Goal: Navigation & Orientation: Find specific page/section

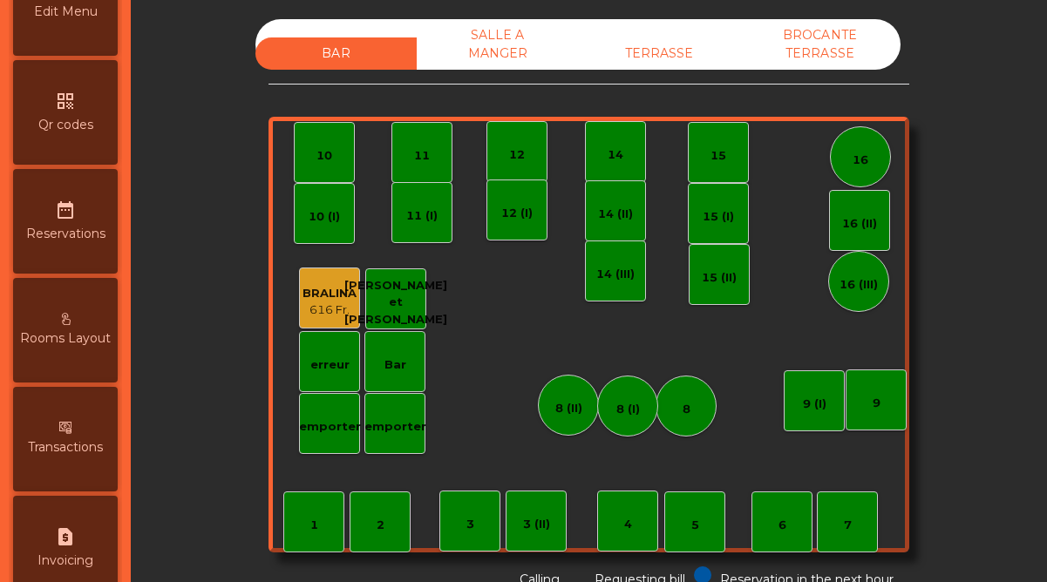
scroll to position [899, 0]
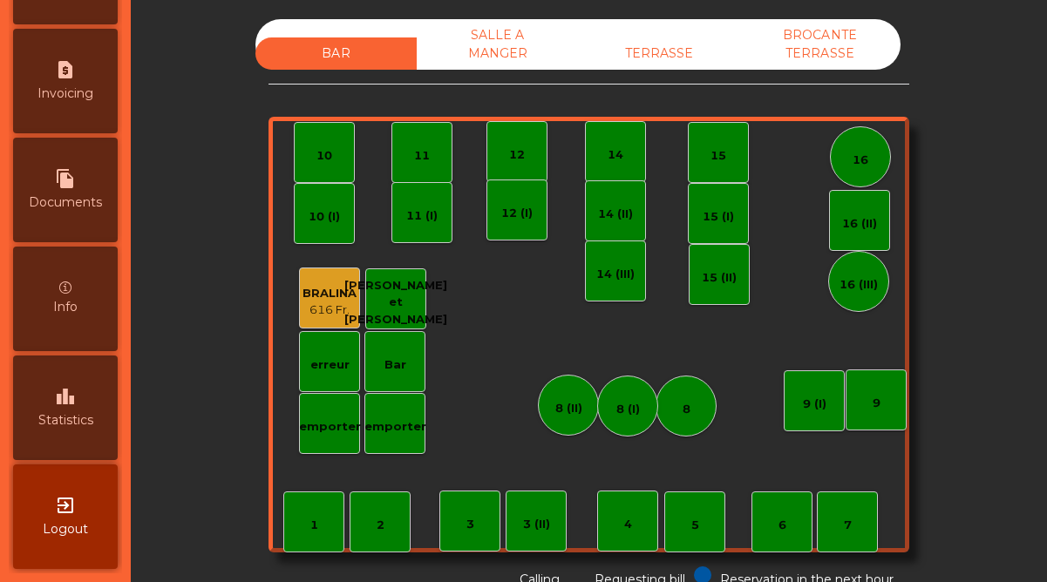
click at [85, 423] on span "Statistics" at bounding box center [65, 421] width 55 height 18
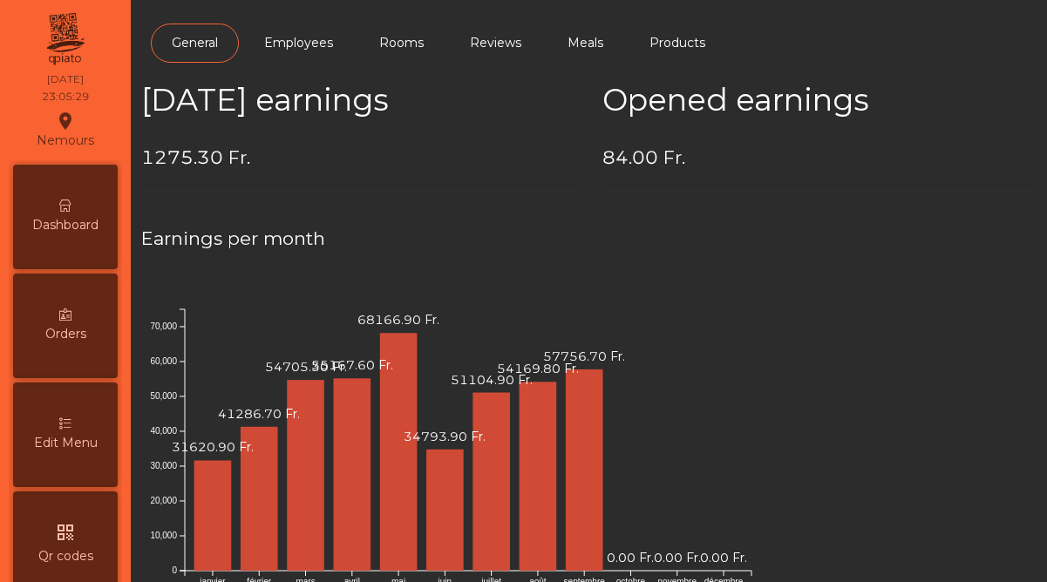
click at [76, 187] on div "Dashboard" at bounding box center [65, 217] width 105 height 105
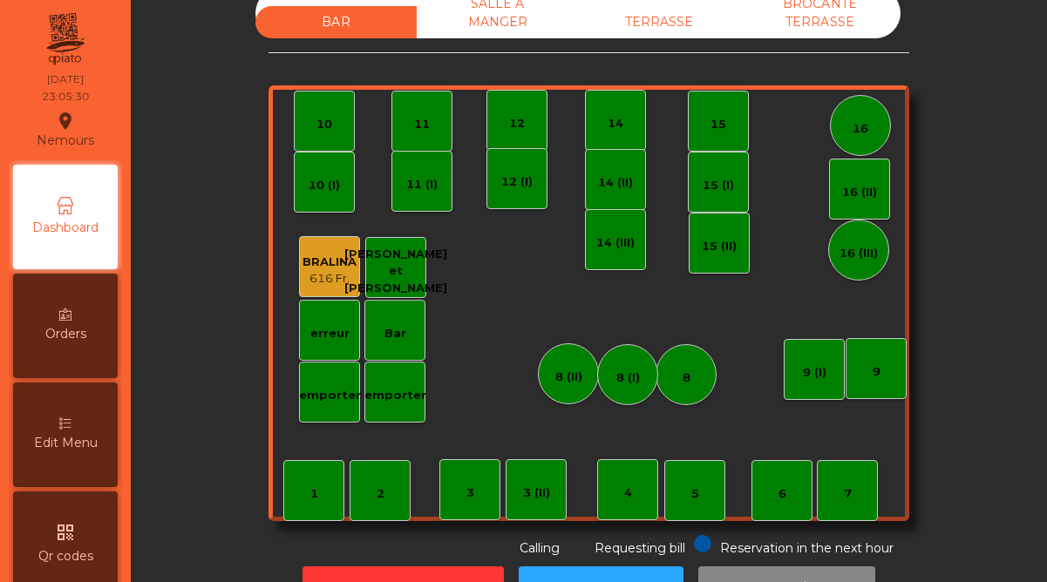
scroll to position [40, 0]
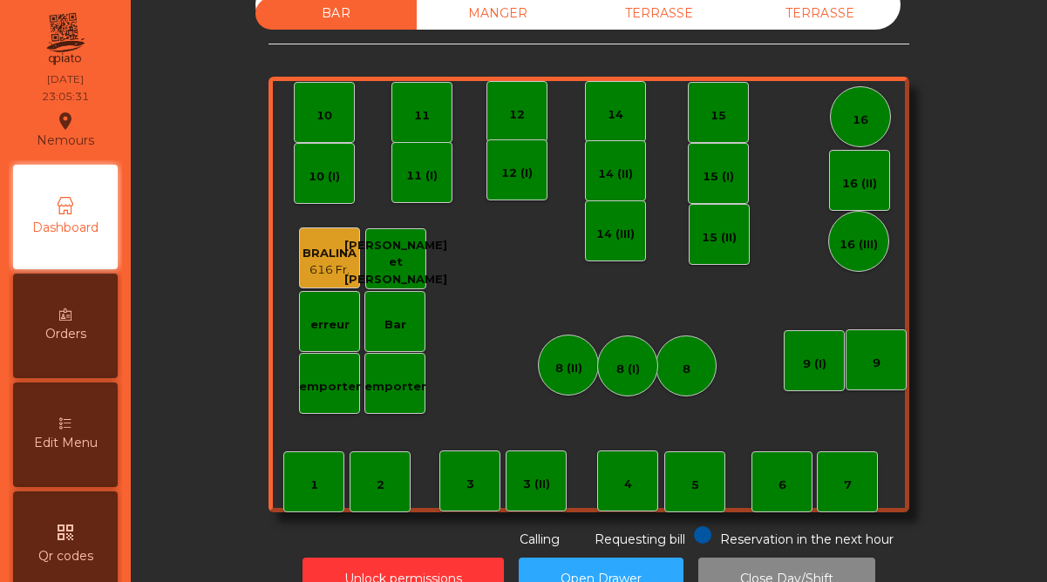
click at [493, 7] on div "SALLE A MANGER" at bounding box center [497, 4] width 161 height 51
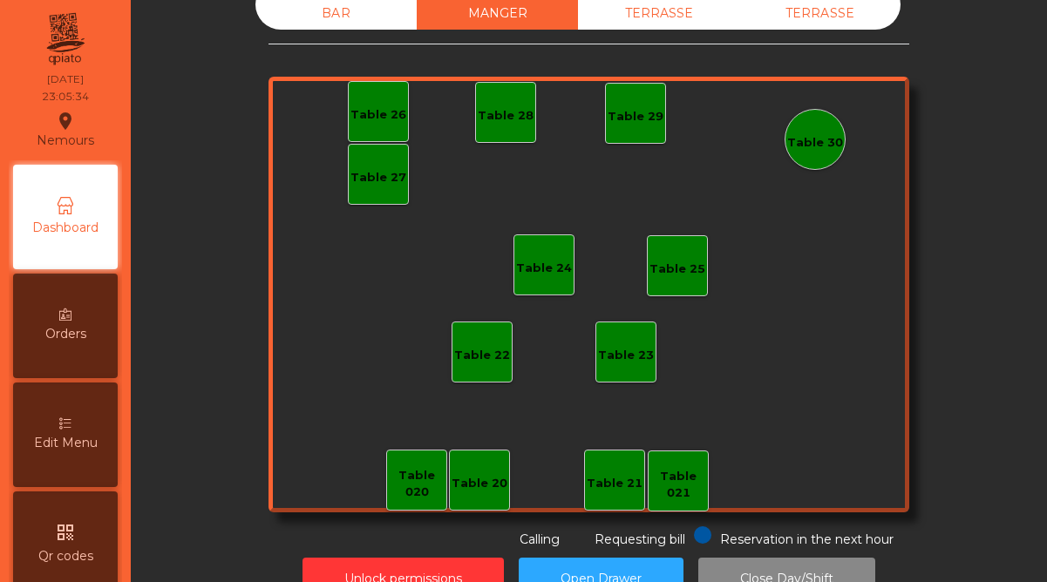
click at [663, 11] on div "TERRASSE" at bounding box center [658, 13] width 161 height 32
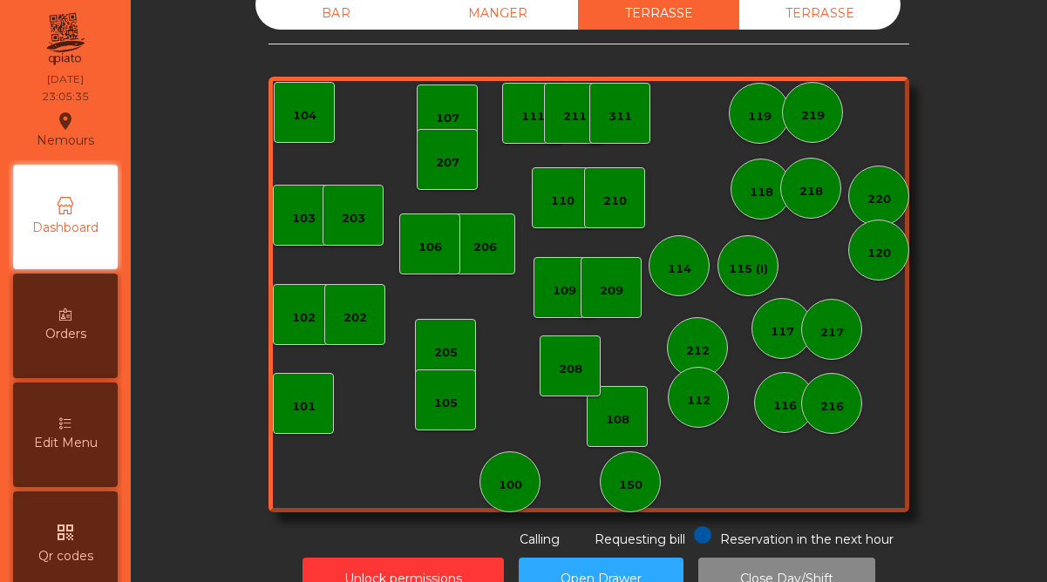
click at [801, 10] on div "BROCANTE TERRASSE" at bounding box center [819, 4] width 161 height 51
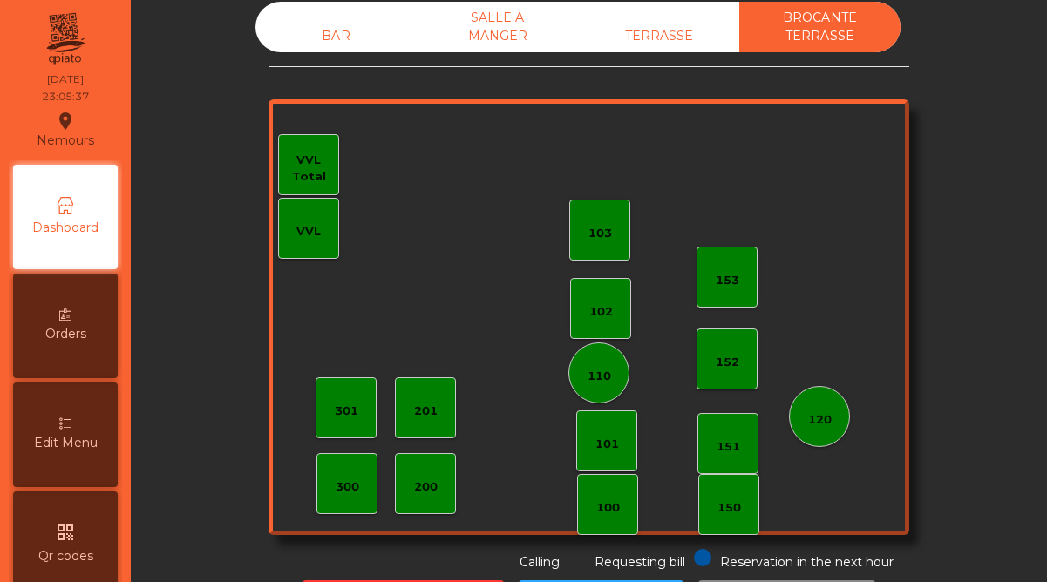
scroll to position [0, 0]
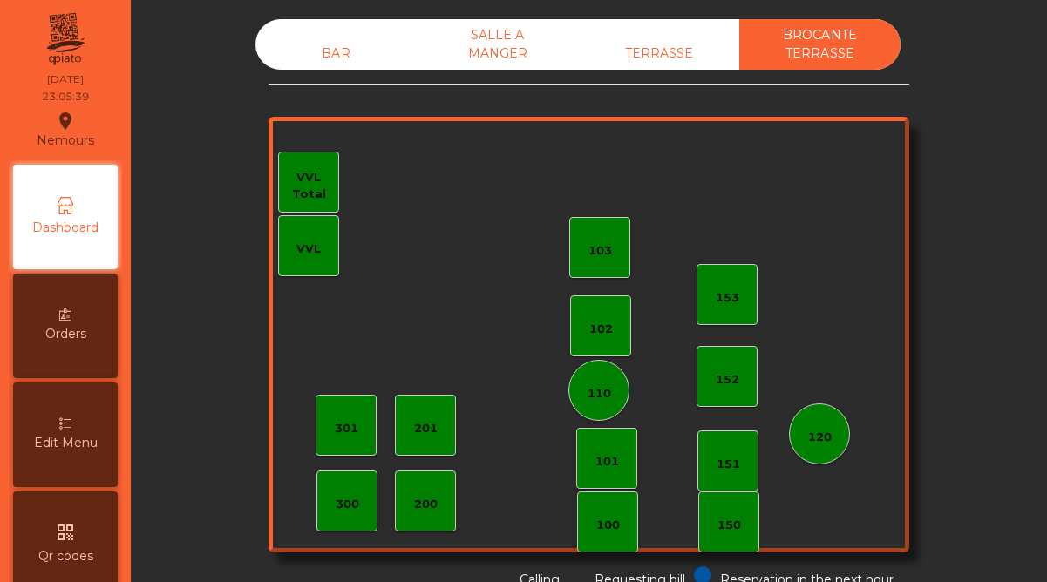
click at [98, 220] on span "Dashboard" at bounding box center [65, 228] width 66 height 18
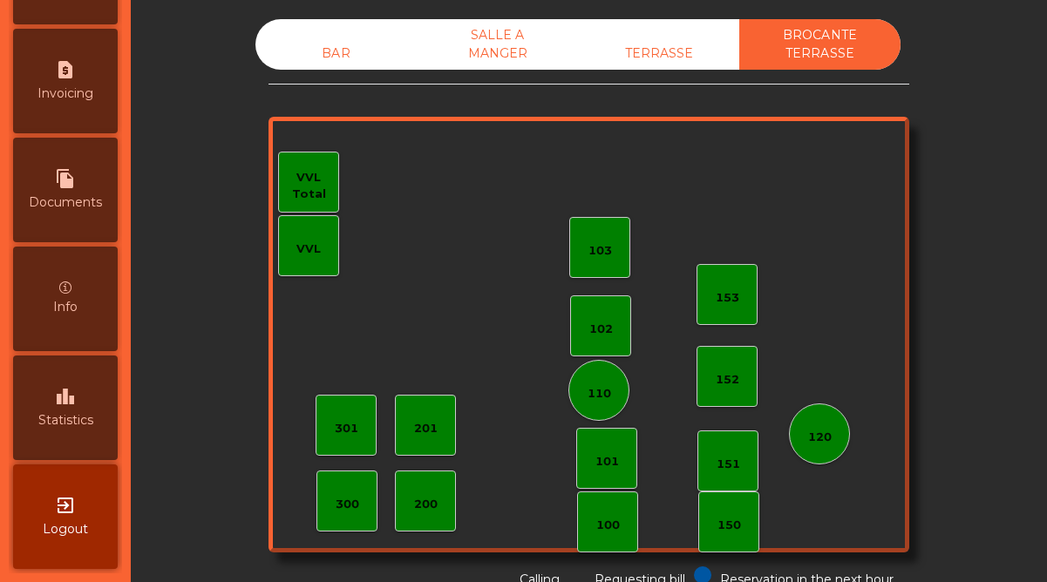
click at [70, 432] on div "leaderboard Statistics" at bounding box center [65, 408] width 105 height 105
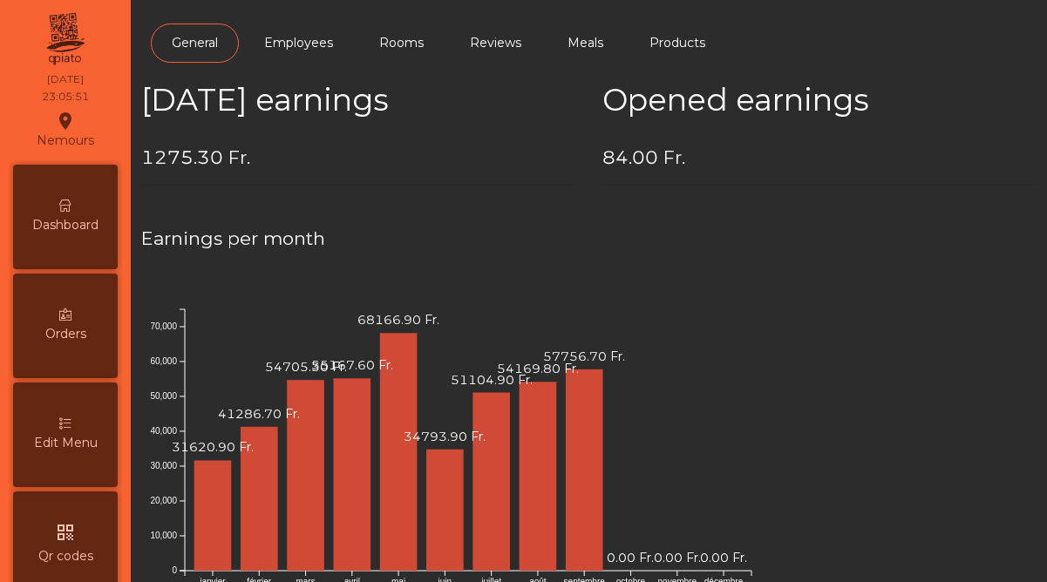
click at [79, 204] on div "Dashboard" at bounding box center [65, 217] width 105 height 105
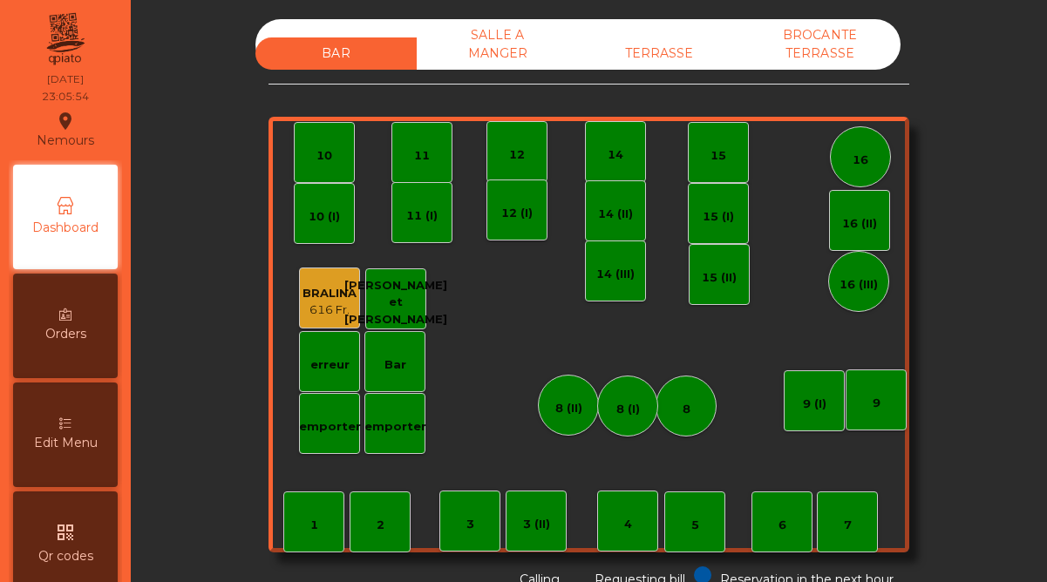
scroll to position [27, 0]
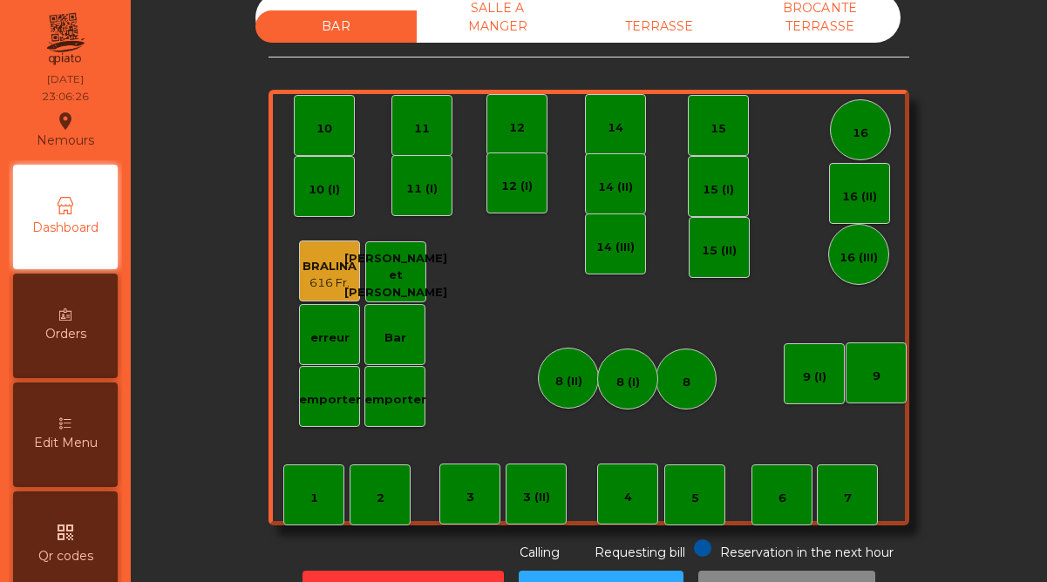
click at [345, 264] on div "BRALINA" at bounding box center [330, 266] width 54 height 17
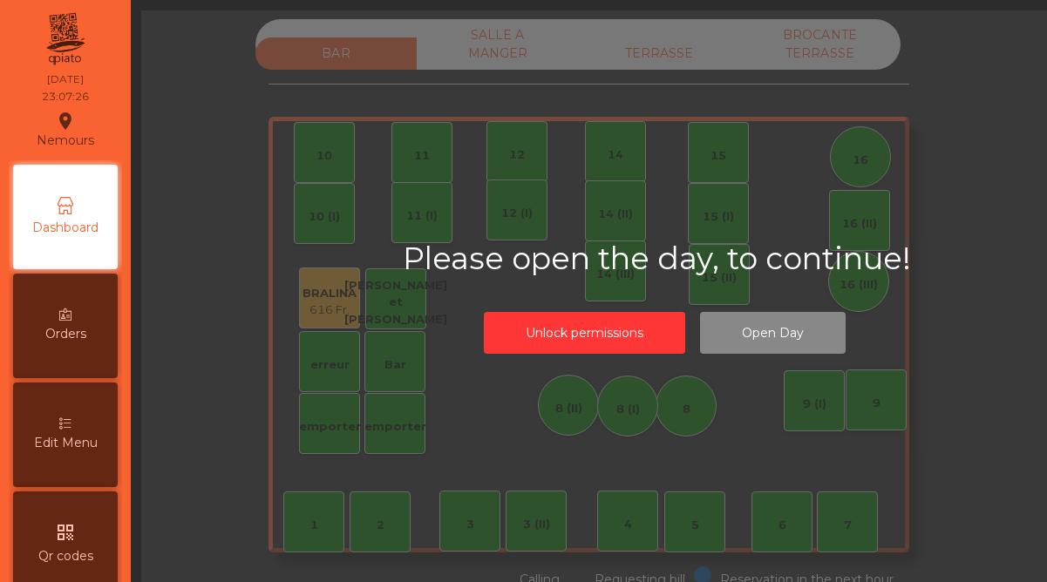
scroll to position [77, 0]
